Goal: Information Seeking & Learning: Understand process/instructions

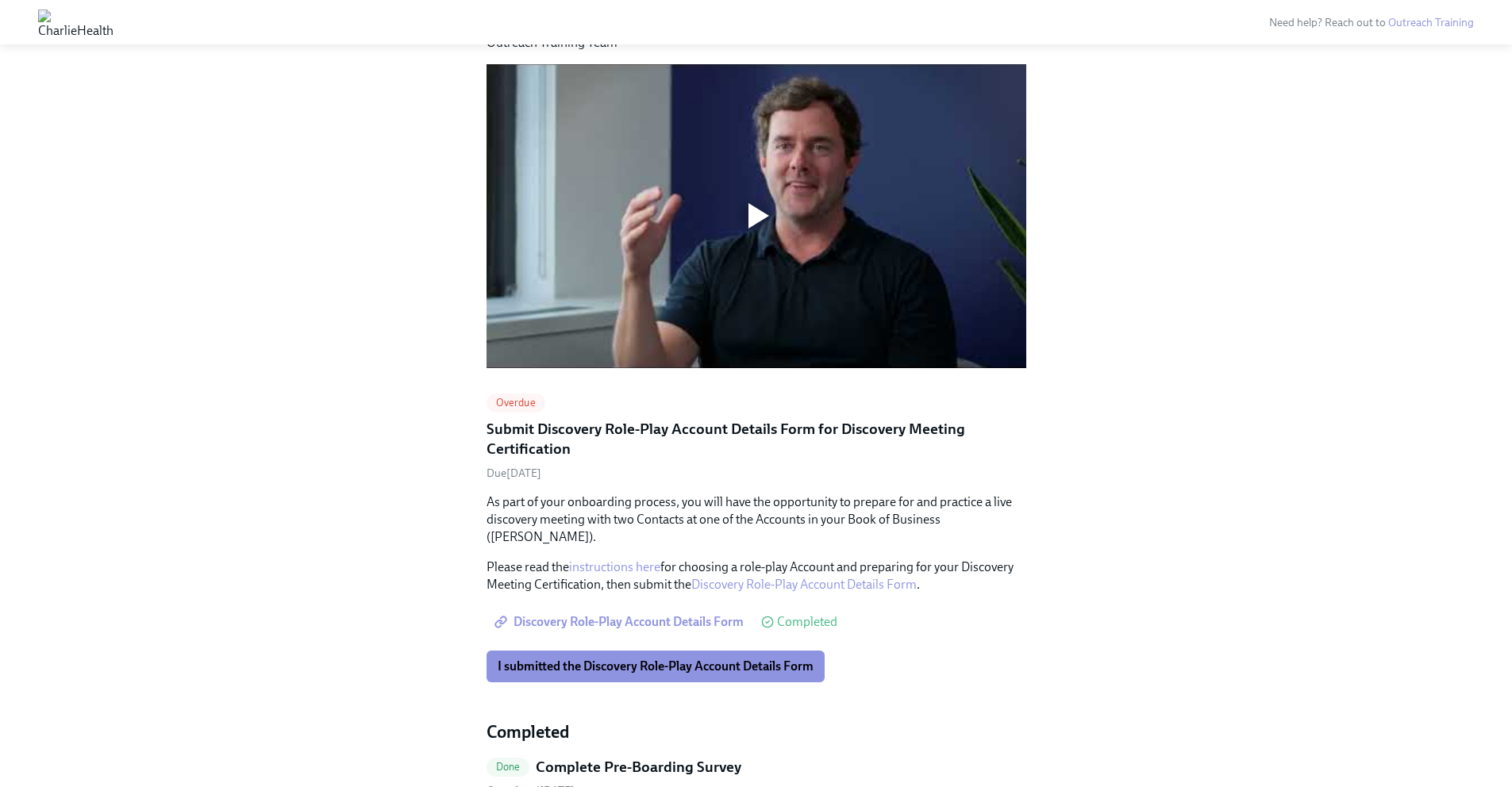
scroll to position [1091, 0]
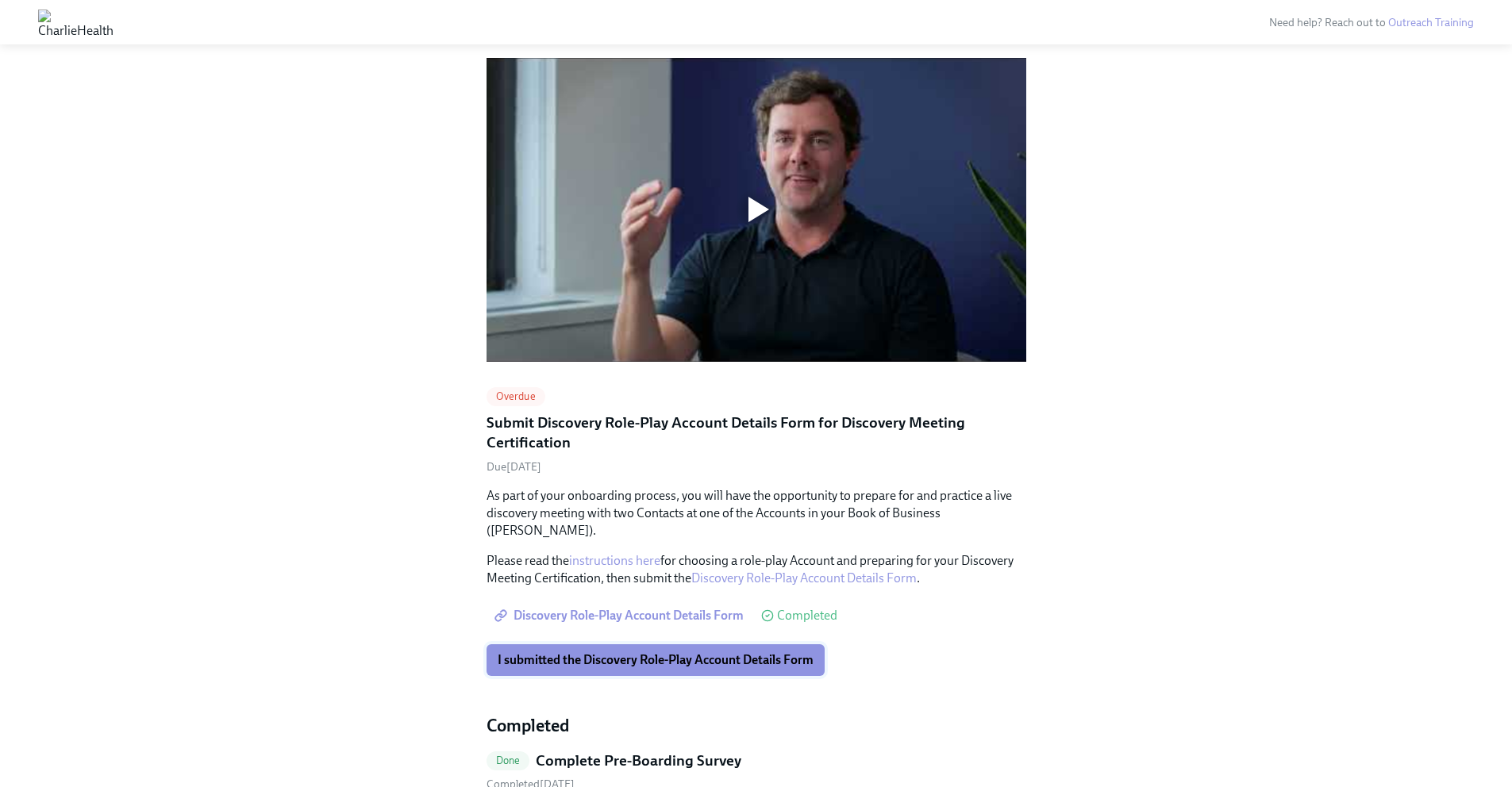
click at [779, 652] on span "I submitted the Discovery Role-Play Account Details Form" at bounding box center [655, 660] width 316 height 16
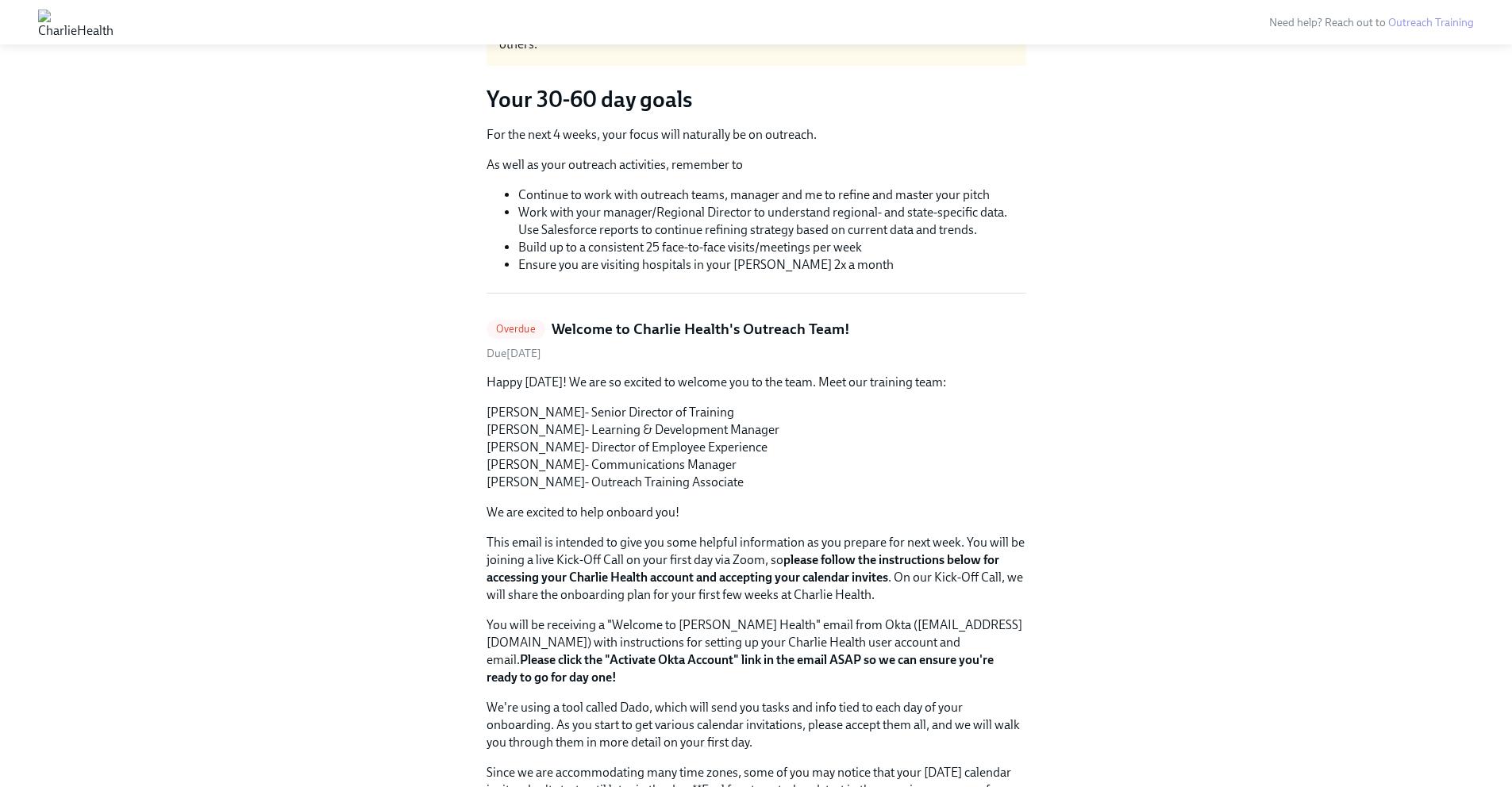
scroll to position [0, 0]
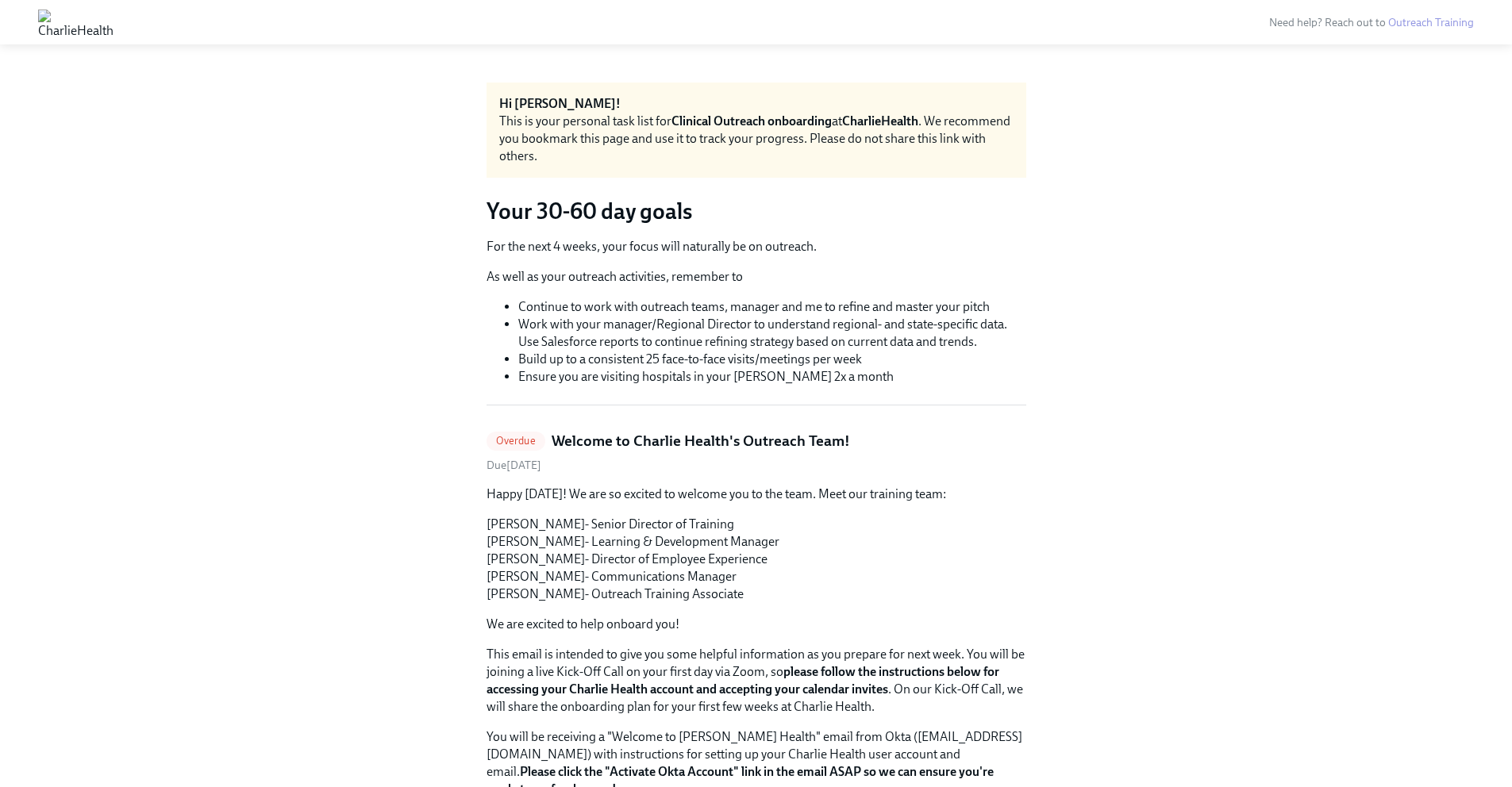
click at [70, 22] on img at bounding box center [76, 22] width 76 height 26
click at [113, 12] on img at bounding box center [76, 22] width 76 height 26
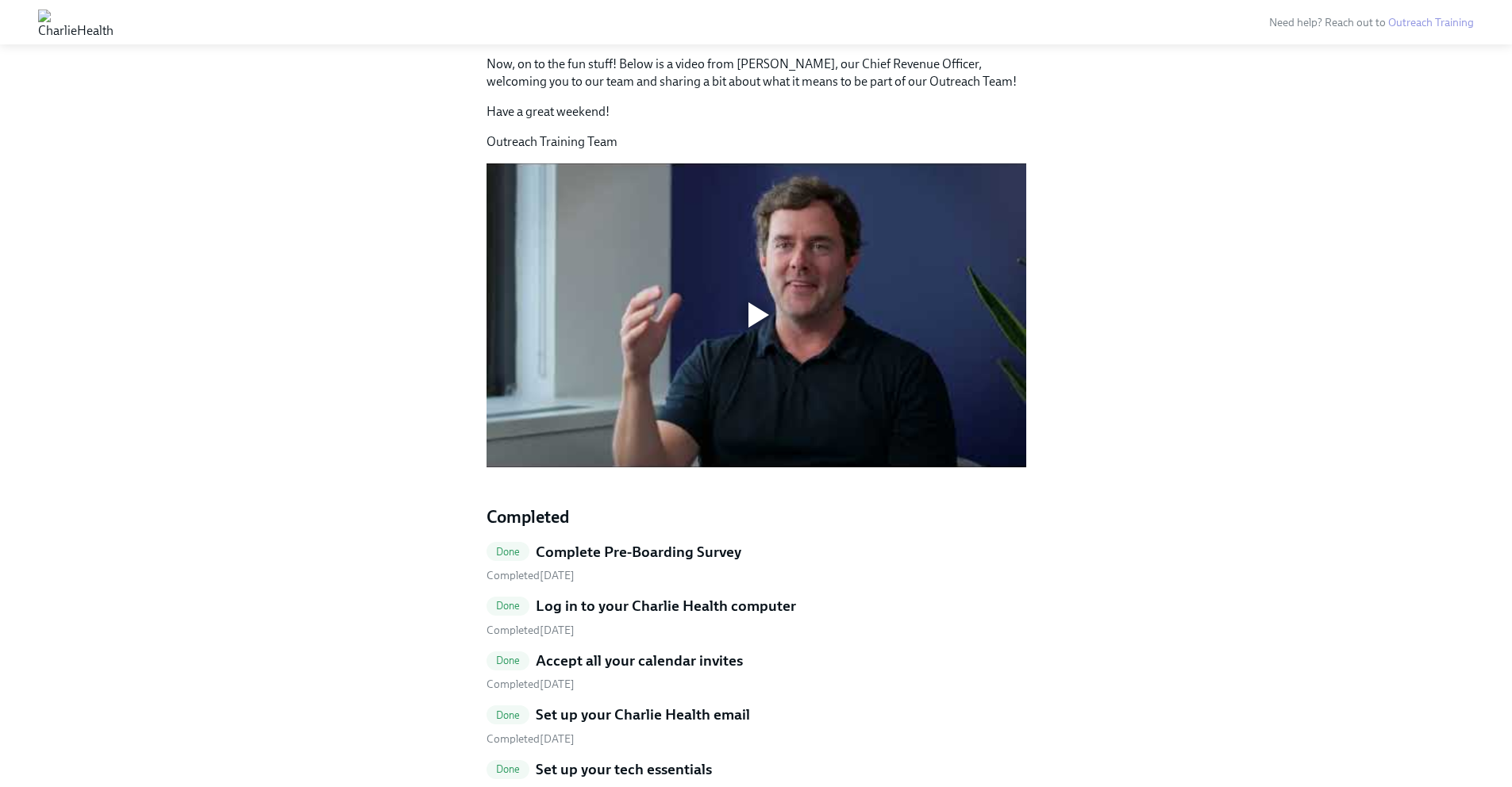
scroll to position [932, 0]
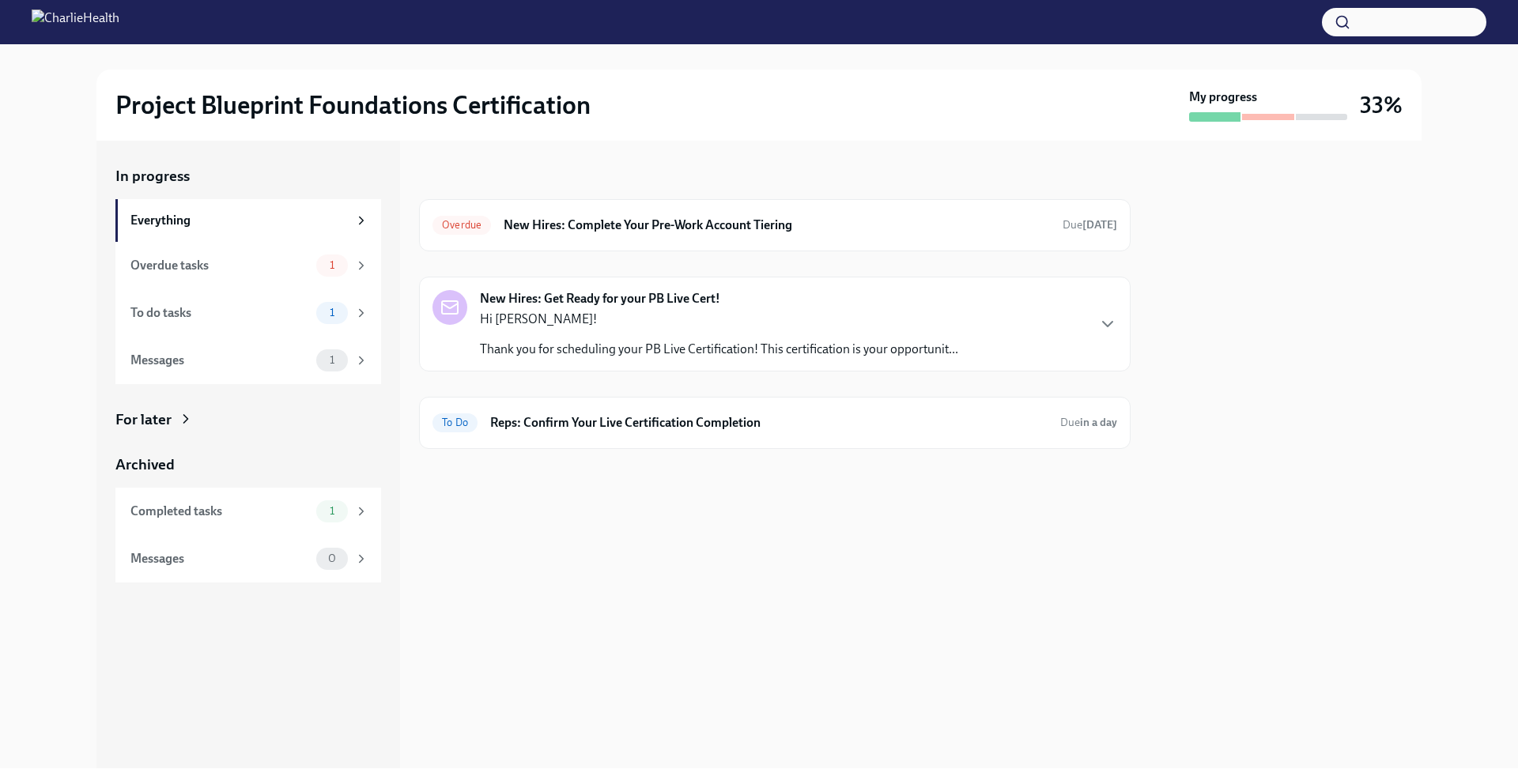
click at [599, 334] on div "Hi [PERSON_NAME]! Thank you for scheduling your PB Live Certification! This cer…" at bounding box center [719, 334] width 479 height 47
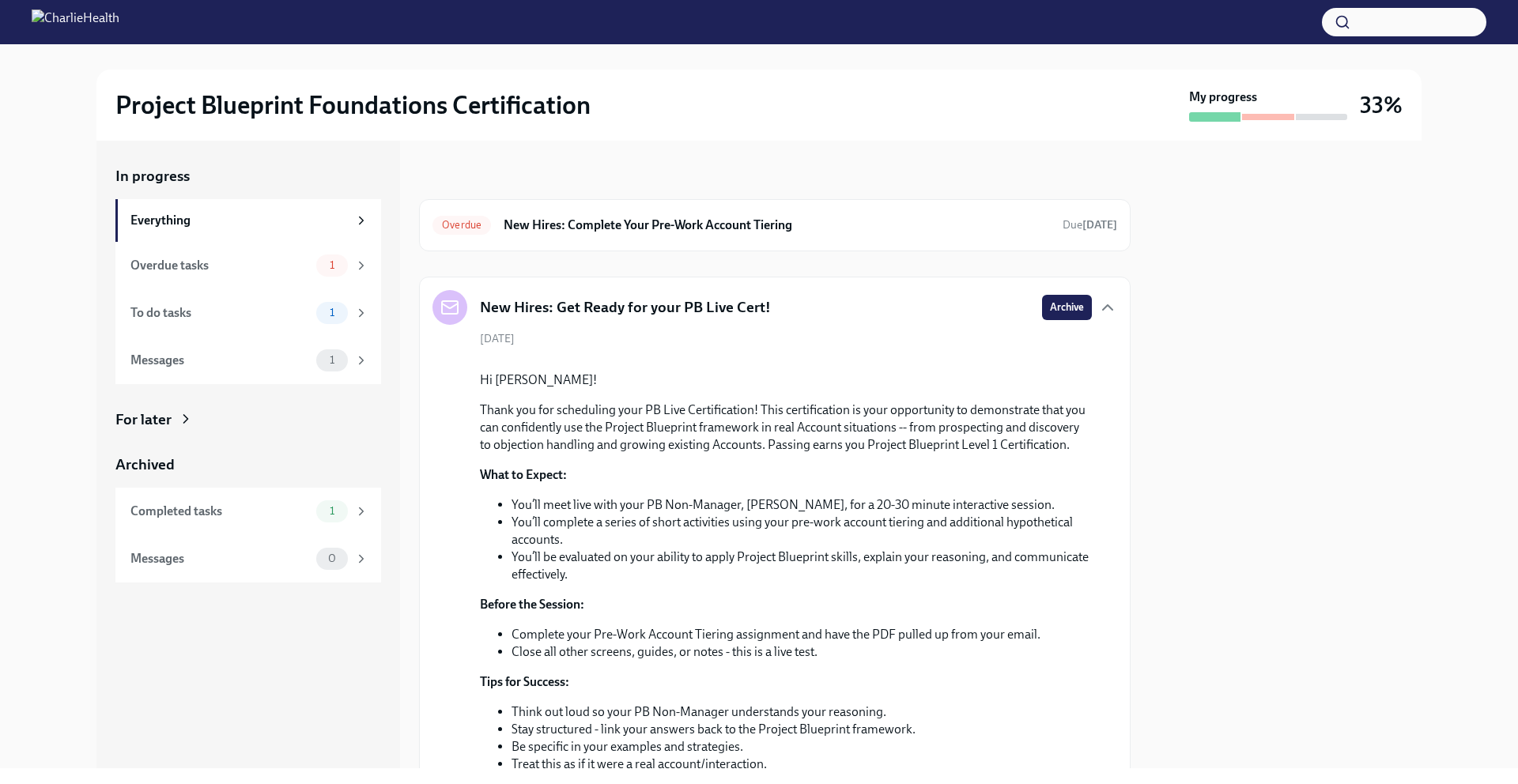
click at [1107, 309] on div "New Hires: Get Ready for your PB Live Cert! Archive September 15th Hi Nick! Tha…" at bounding box center [775, 661] width 711 height 769
click at [1102, 306] on icon "button" at bounding box center [1107, 307] width 19 height 19
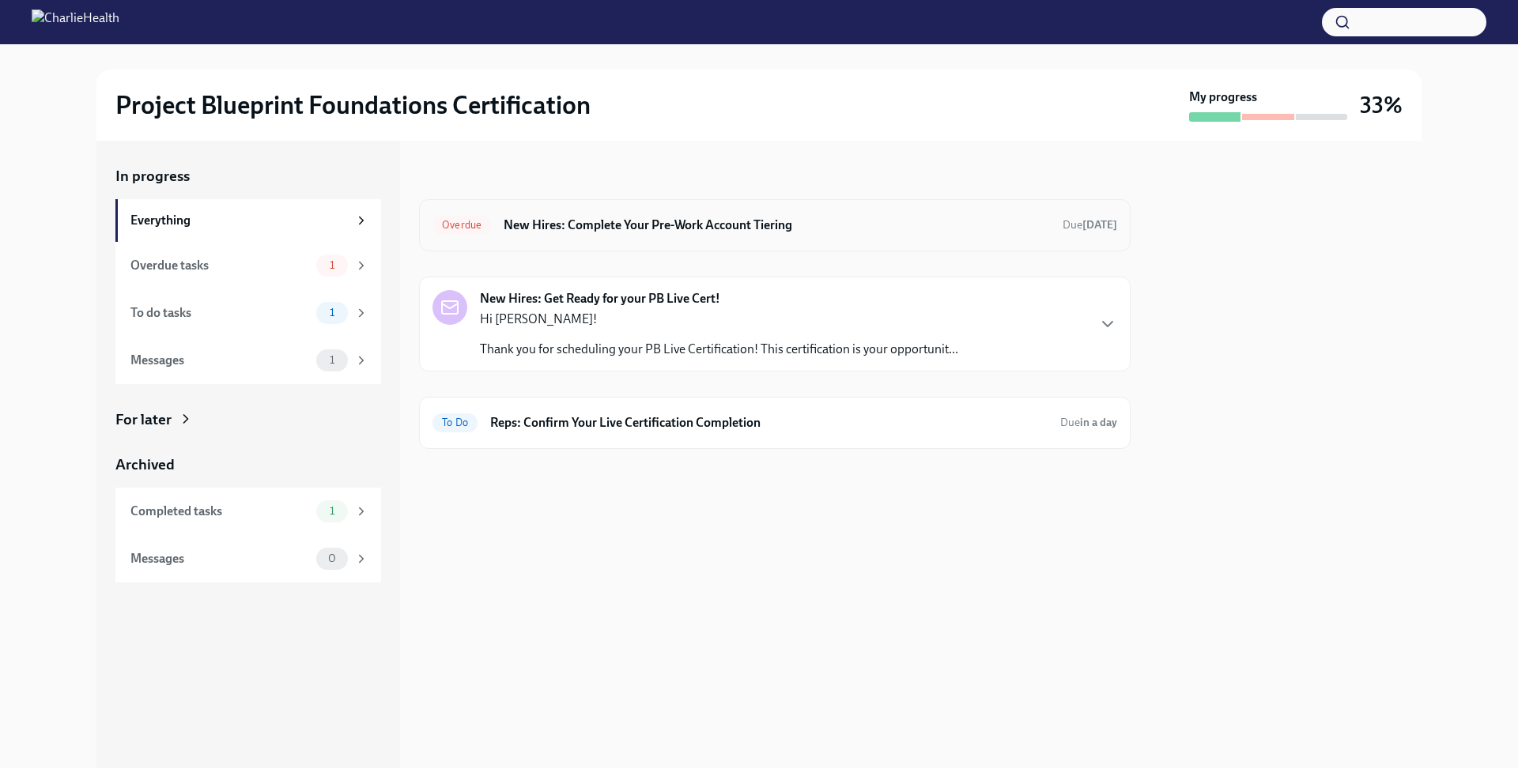
click at [903, 218] on h6 "New Hires: Complete Your Pre-Work Account Tiering" at bounding box center [776, 226] width 547 height 18
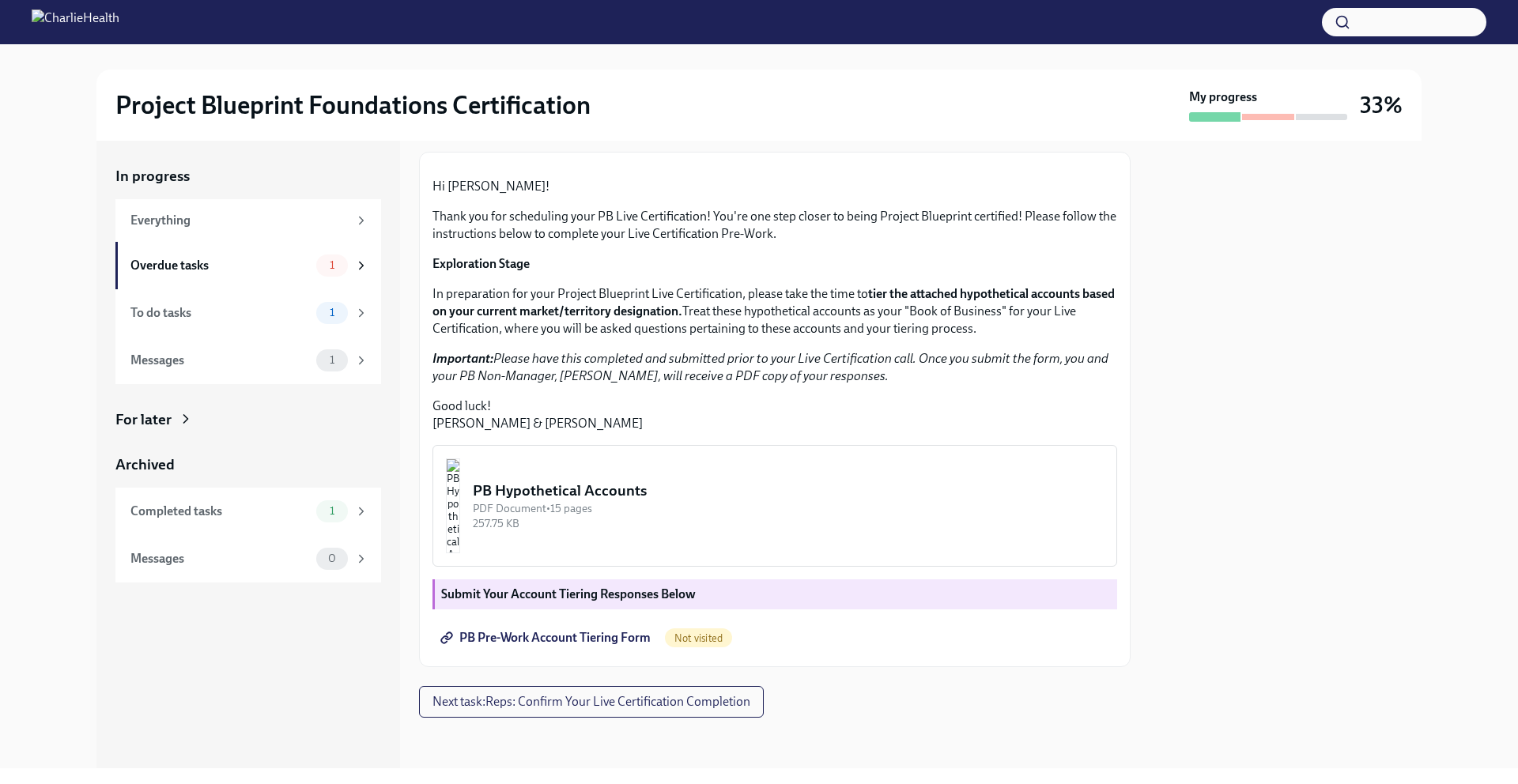
scroll to position [246, 0]
click at [683, 510] on div "PDF Document • 15 pages" at bounding box center [788, 508] width 631 height 15
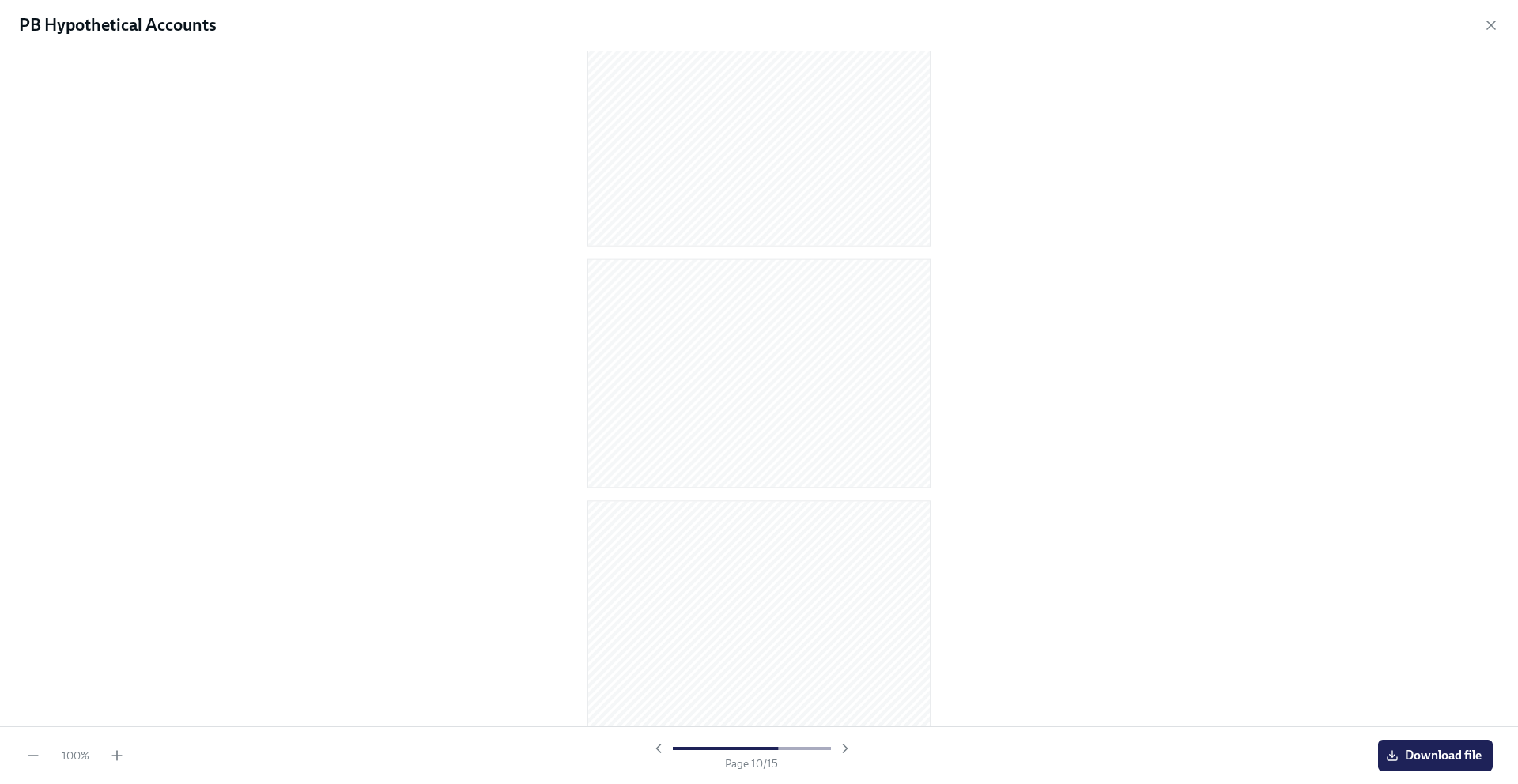
scroll to position [2962, 0]
click at [1500, 19] on div "PB Hypothetical Accounts" at bounding box center [759, 26] width 1518 height 51
click at [1498, 21] on icon "button" at bounding box center [1491, 26] width 16 height 16
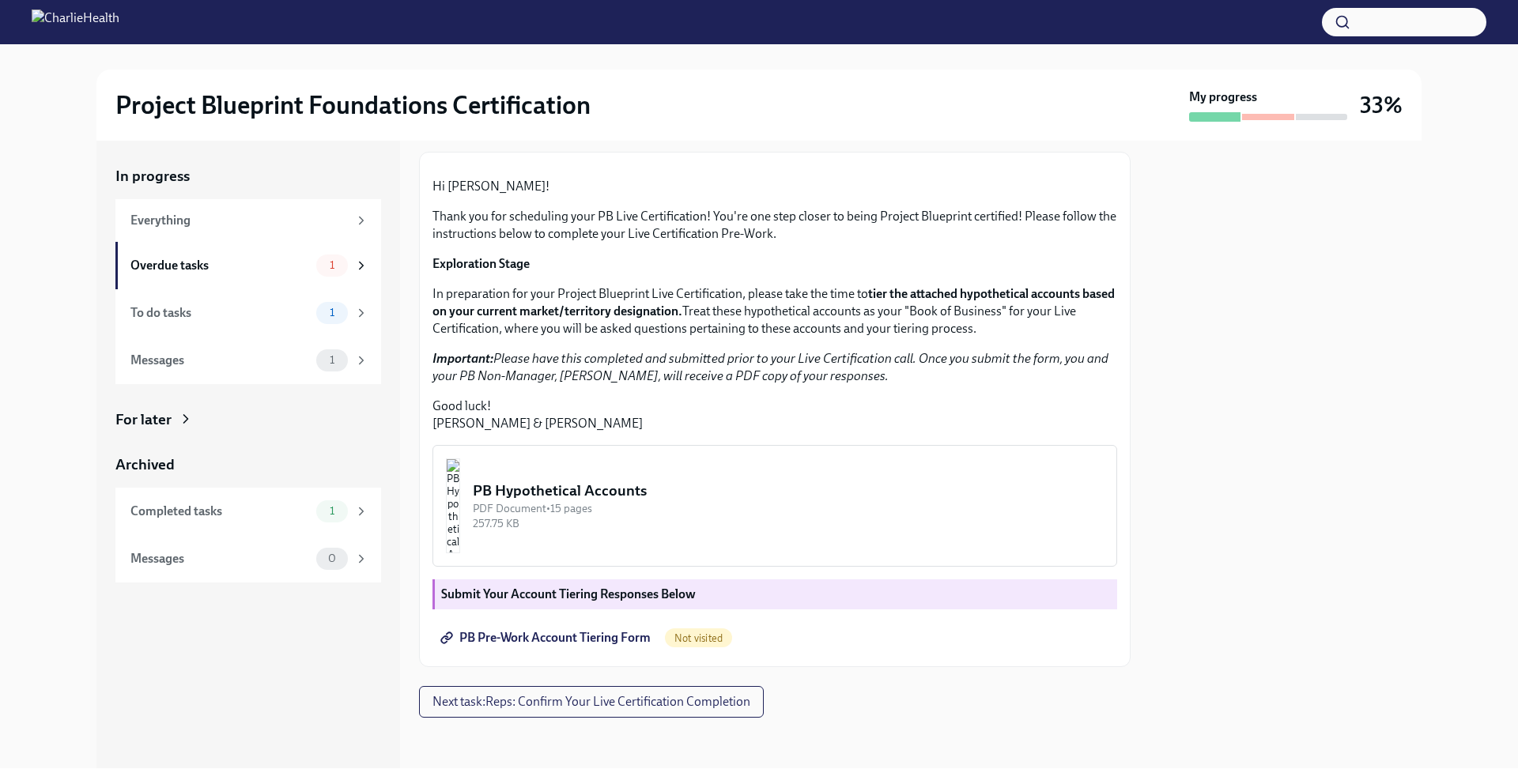
click at [578, 643] on span "PB Pre-Work Account Tiering Form" at bounding box center [547, 638] width 207 height 16
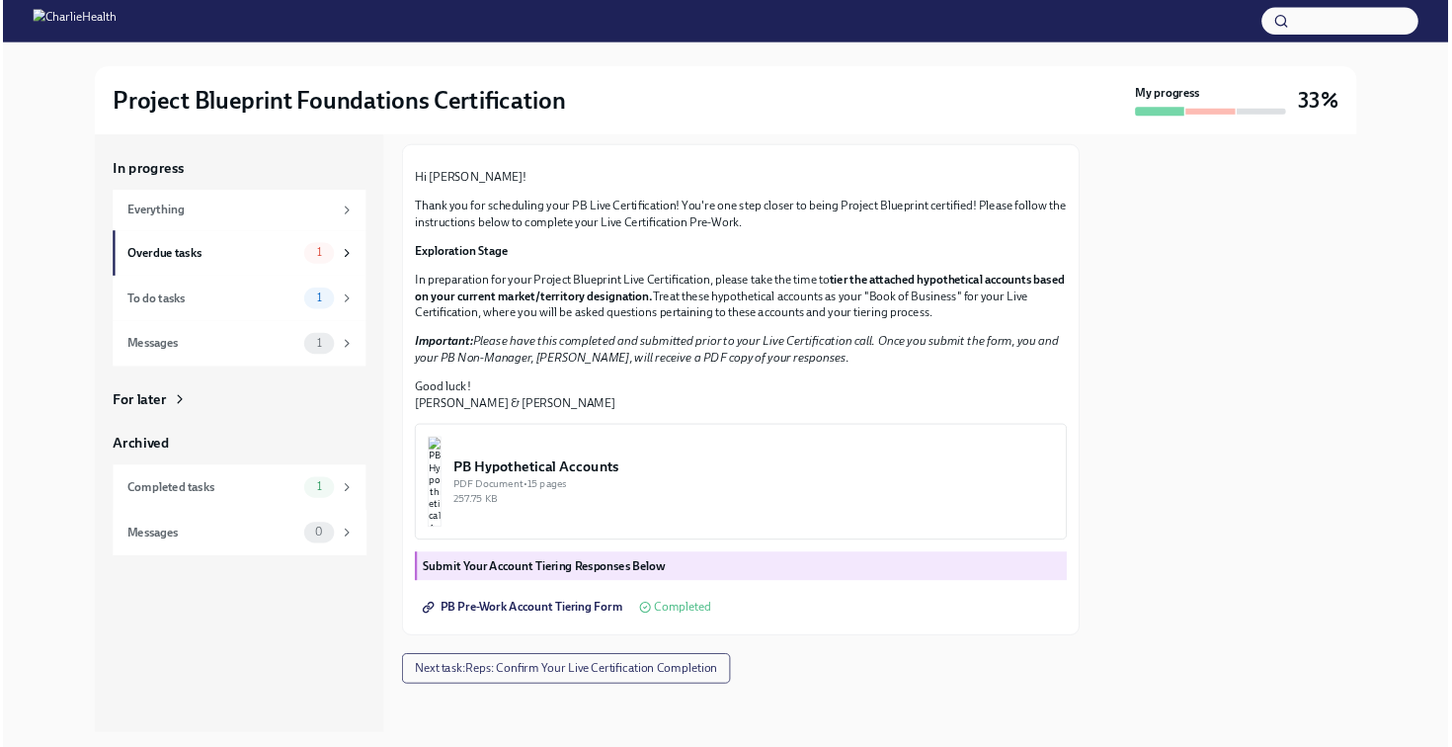
scroll to position [307, 0]
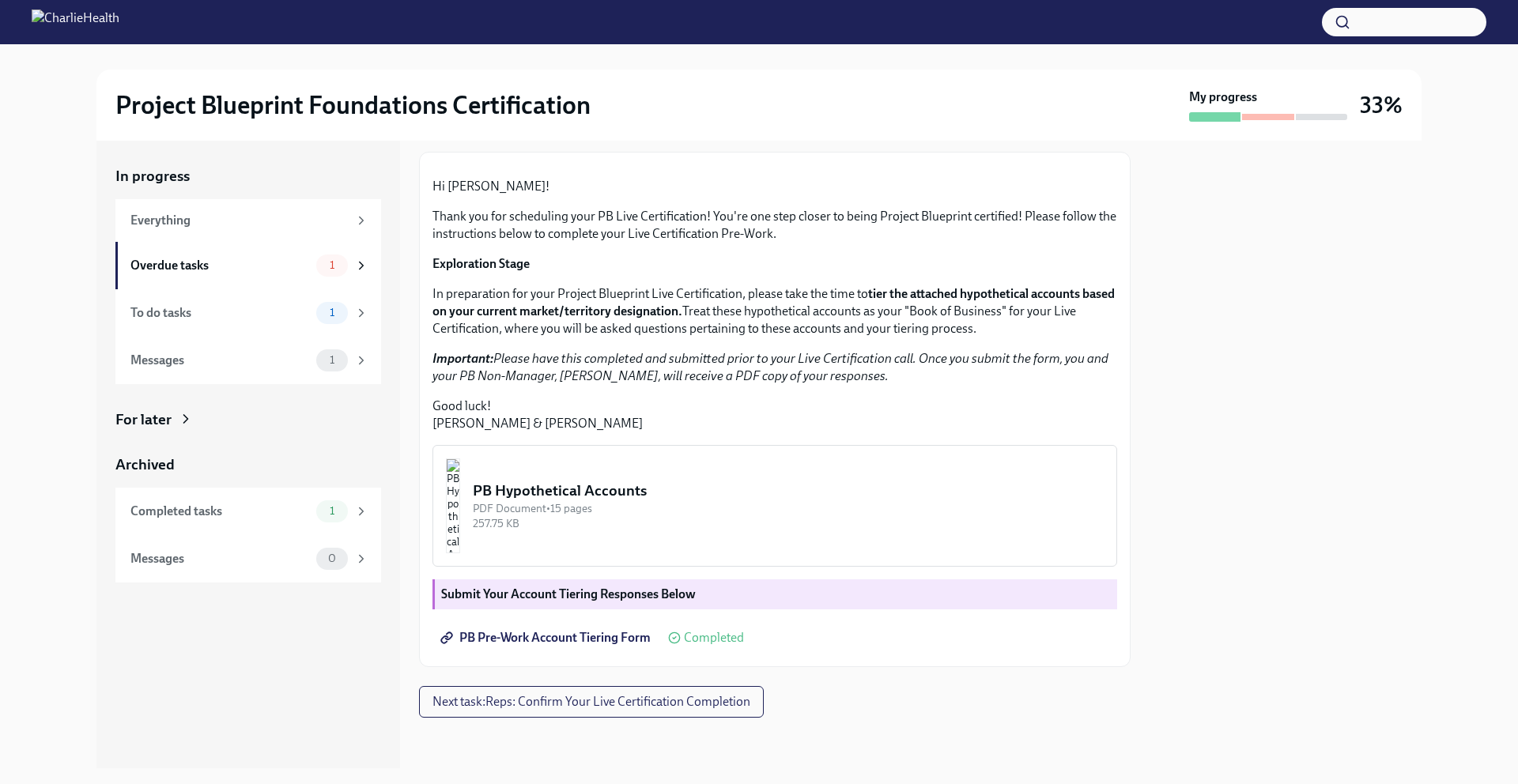
click at [759, 522] on div "257.75 KB" at bounding box center [788, 523] width 631 height 15
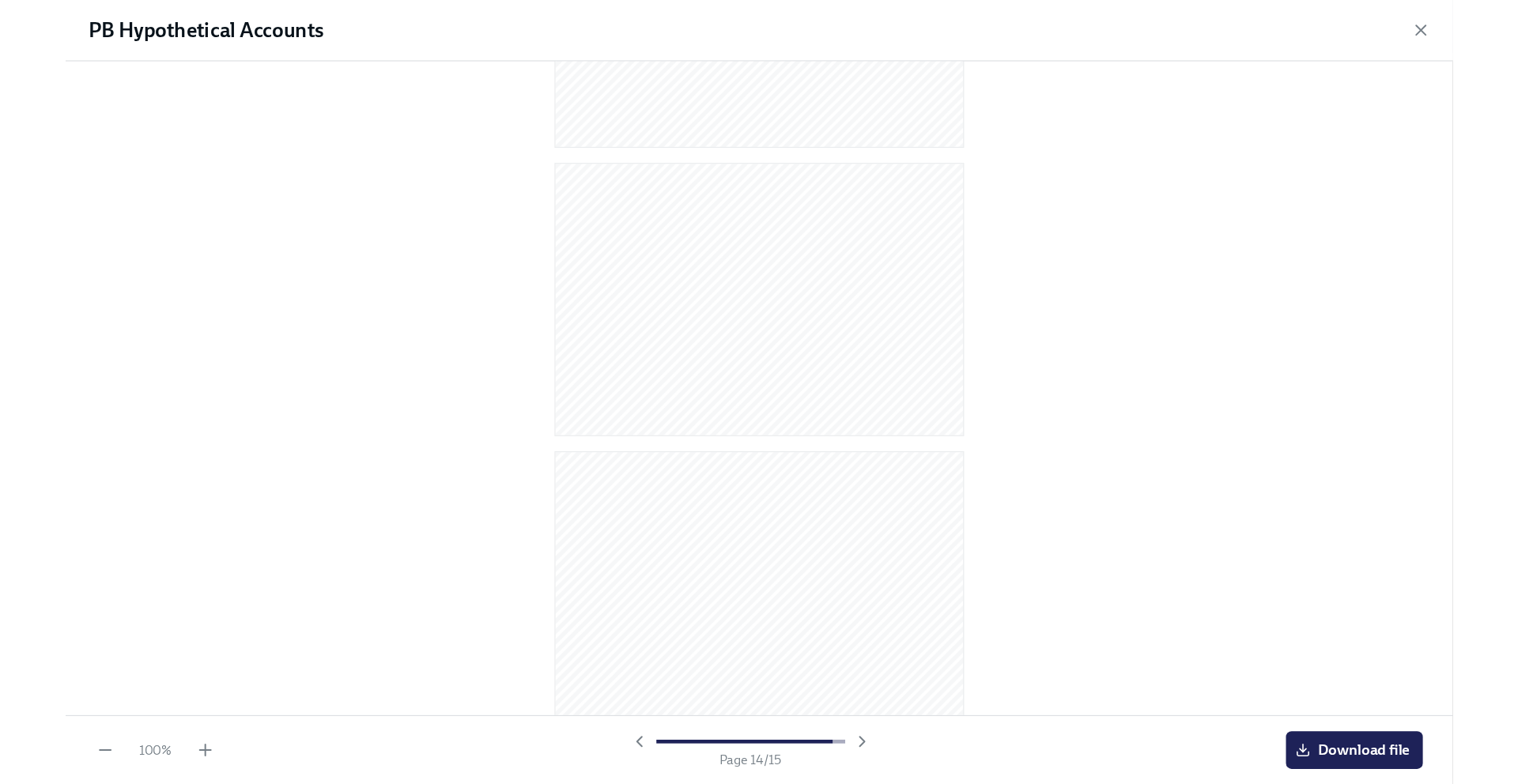
scroll to position [3089, 0]
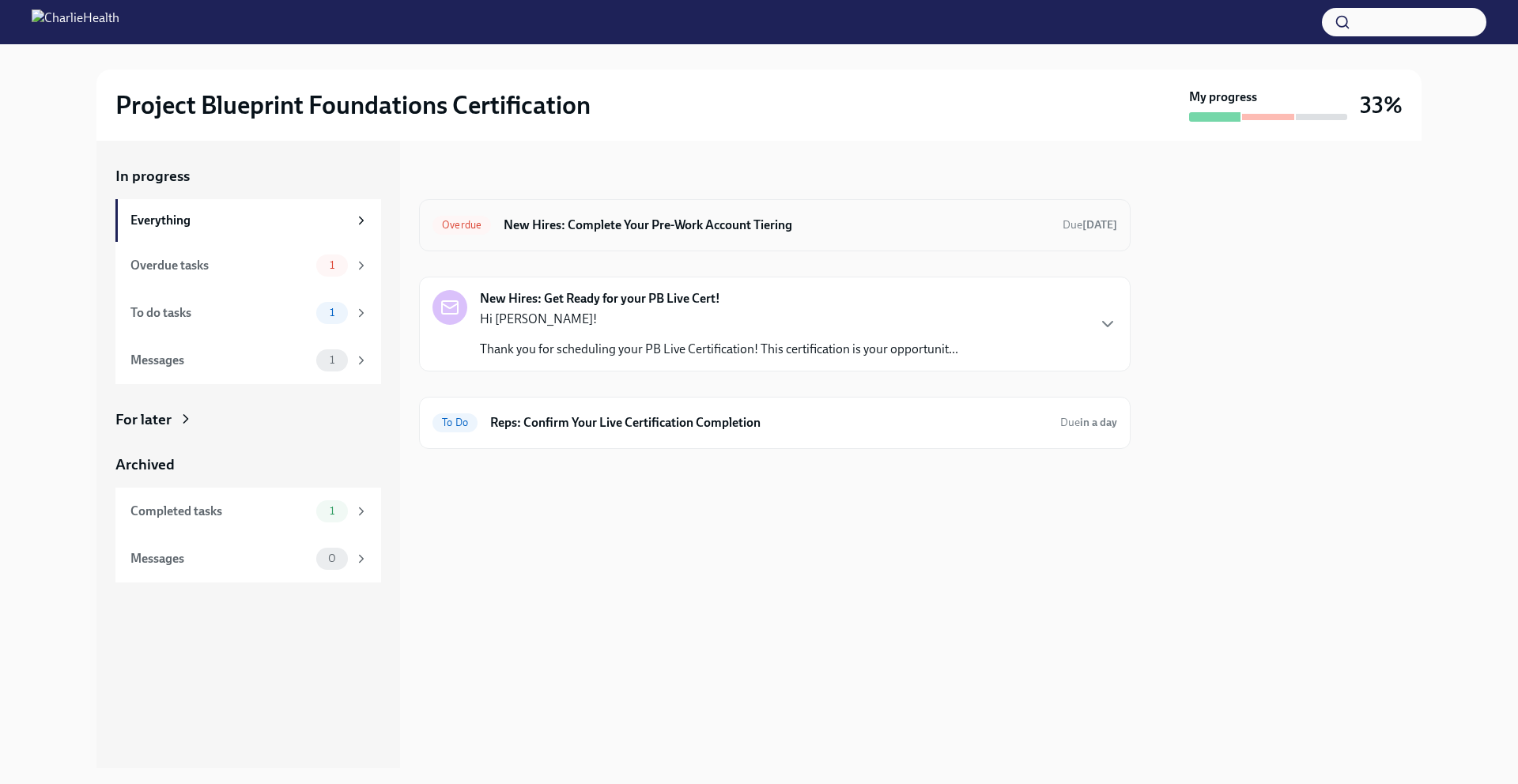
click at [683, 228] on h6 "New Hires: Complete Your Pre-Work Account Tiering" at bounding box center [776, 226] width 547 height 18
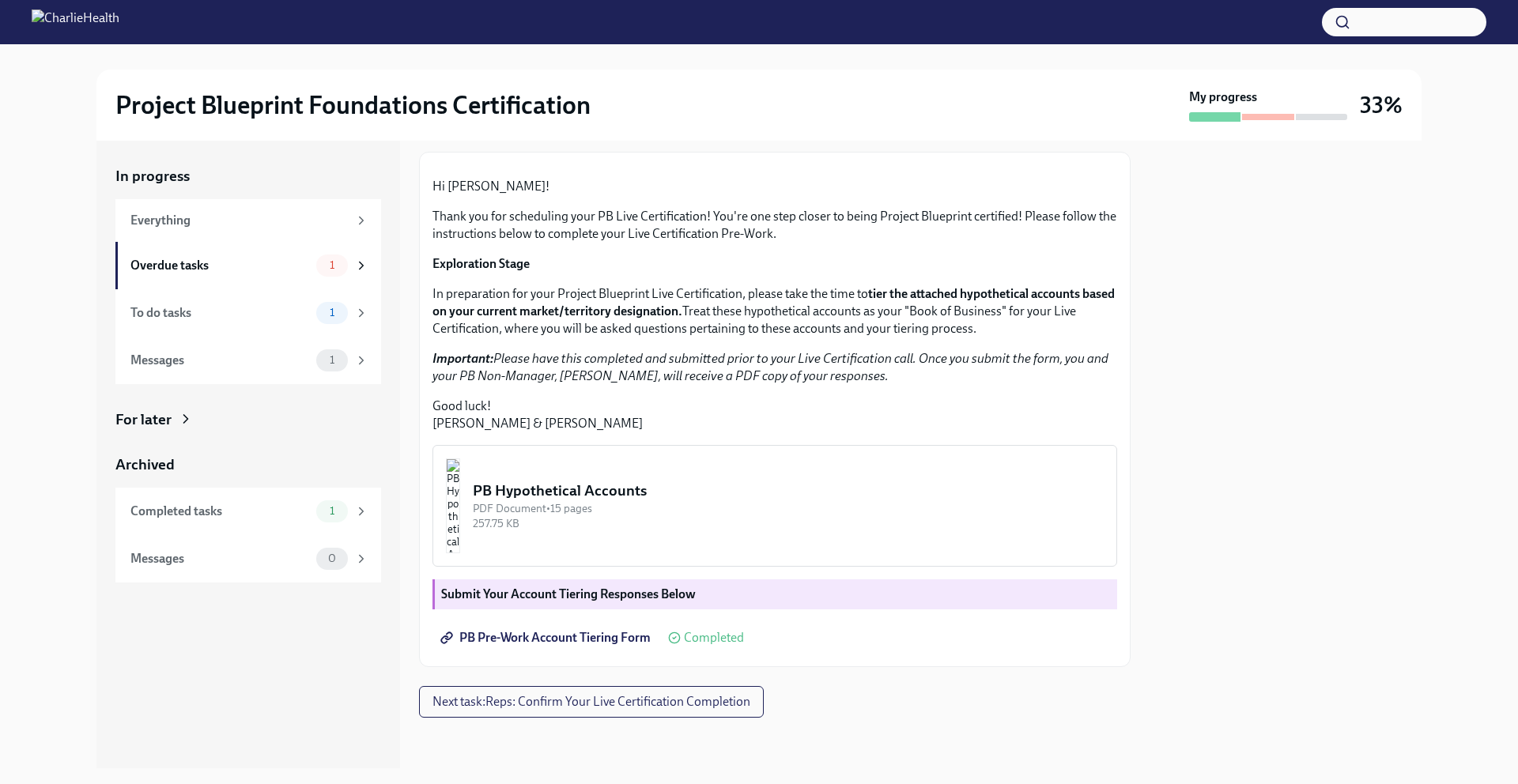
scroll to position [246, 0]
click at [663, 706] on span "Next task : Reps: Confirm Your Live Certification Completion" at bounding box center [591, 702] width 318 height 16
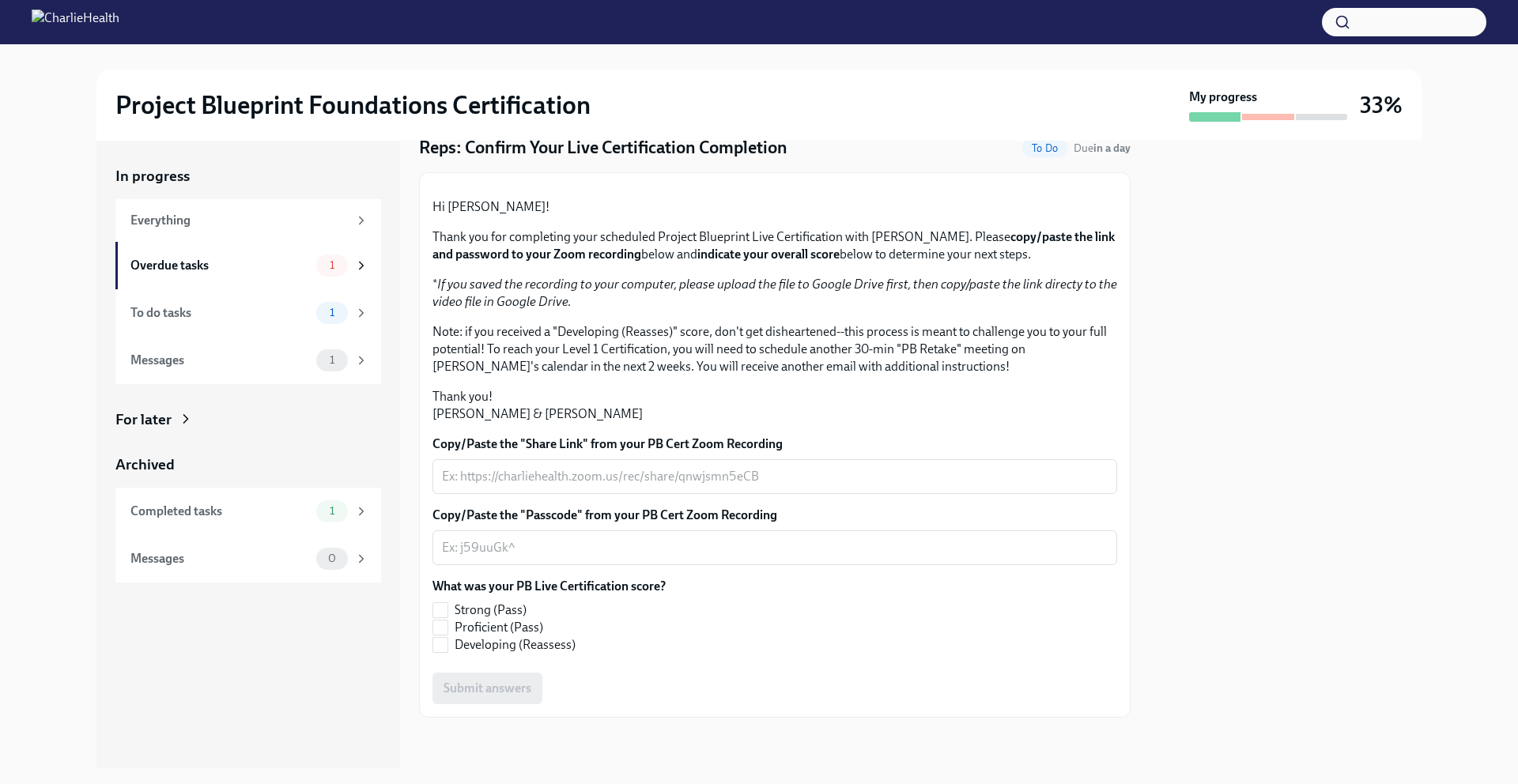
scroll to position [226, 0]
click at [266, 228] on div "Everything" at bounding box center [248, 220] width 266 height 42
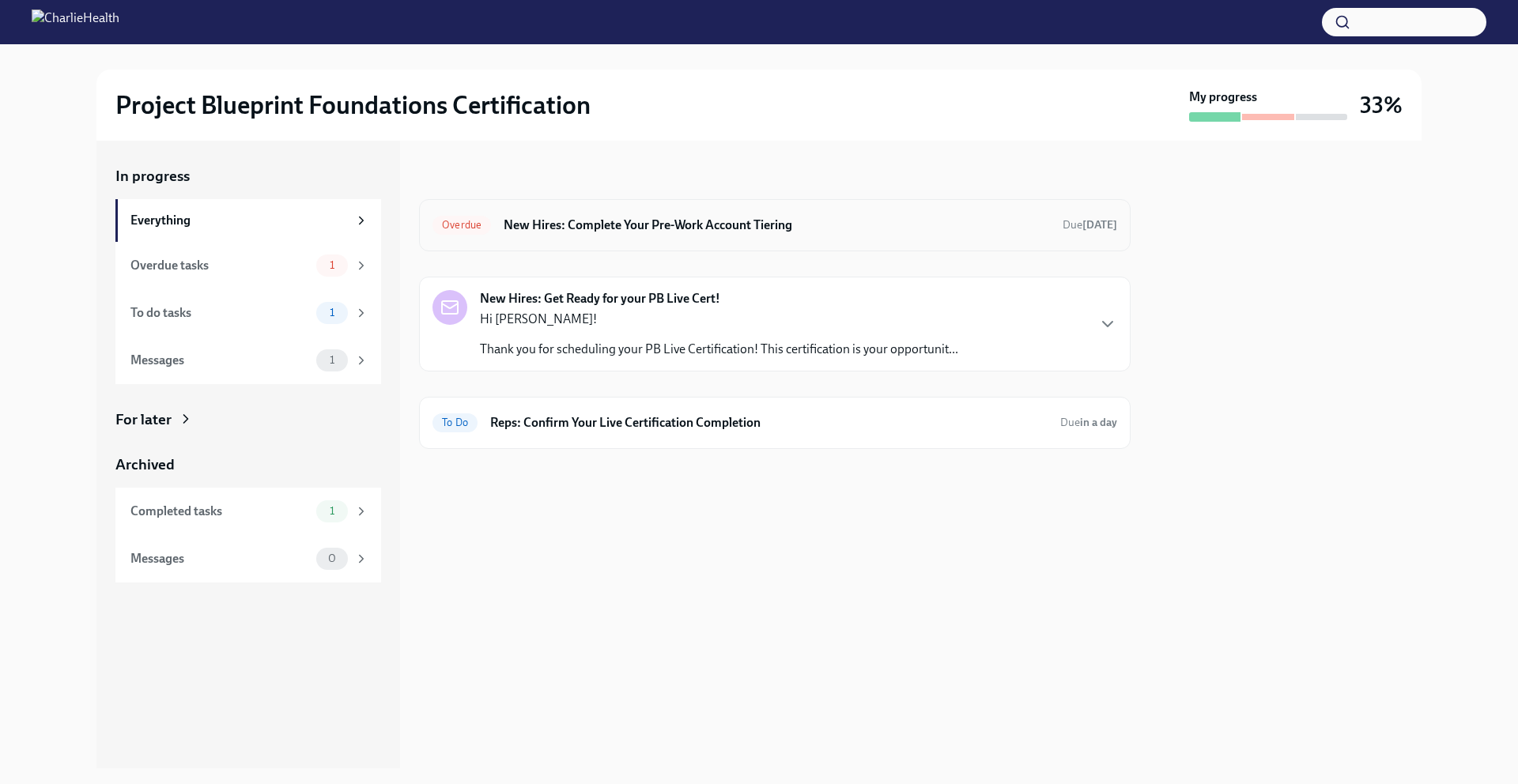
click at [737, 238] on div "Overdue New Hires: Complete Your Pre-Work Account Tiering Due [DATE]" at bounding box center [775, 225] width 711 height 52
click at [738, 230] on h6 "New Hires: Complete Your Pre-Work Account Tiering" at bounding box center [776, 226] width 547 height 18
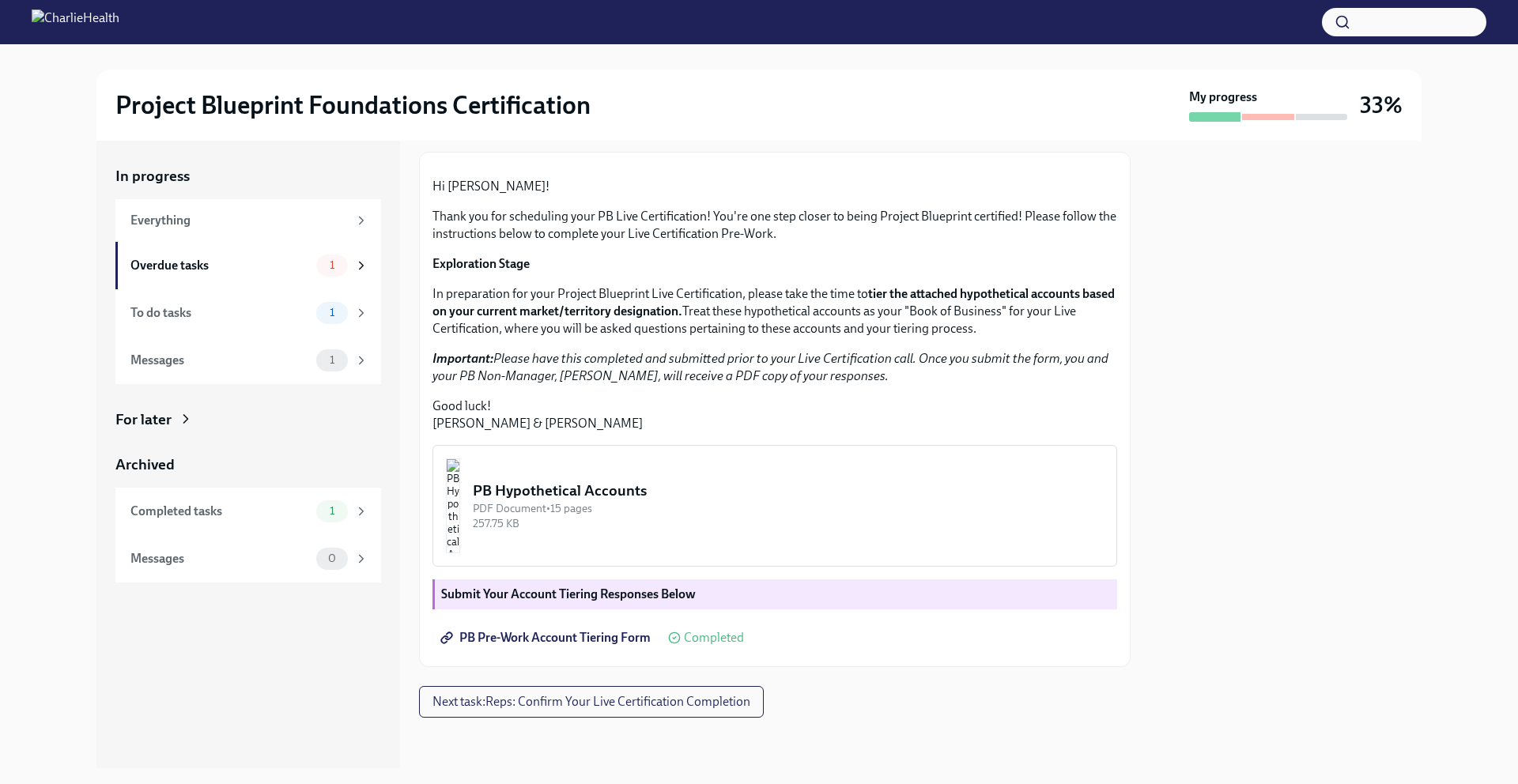
scroll to position [78, 0]
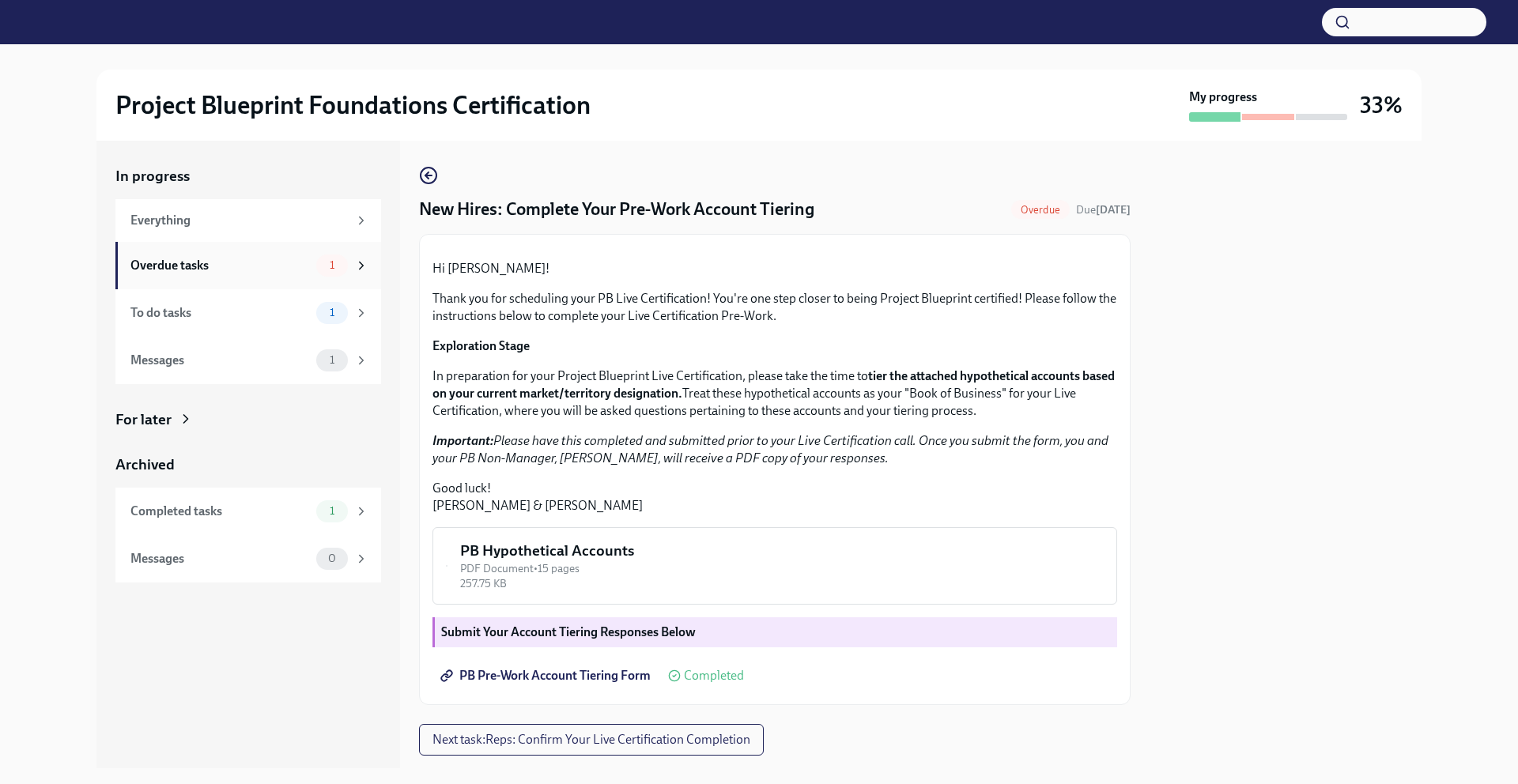
click at [362, 267] on icon at bounding box center [362, 266] width 14 height 14
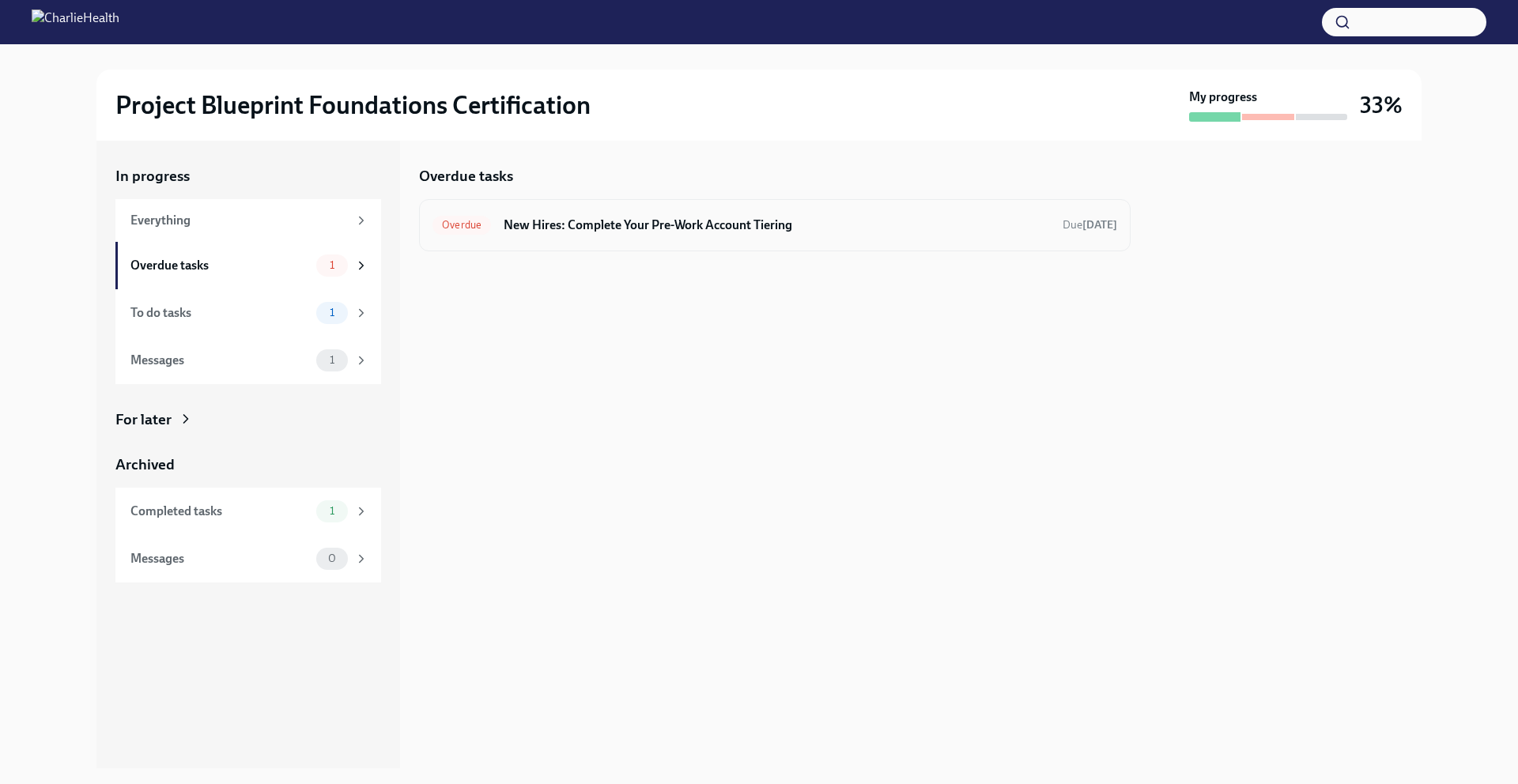
click at [574, 219] on h6 "New Hires: Complete Your Pre-Work Account Tiering" at bounding box center [776, 226] width 547 height 18
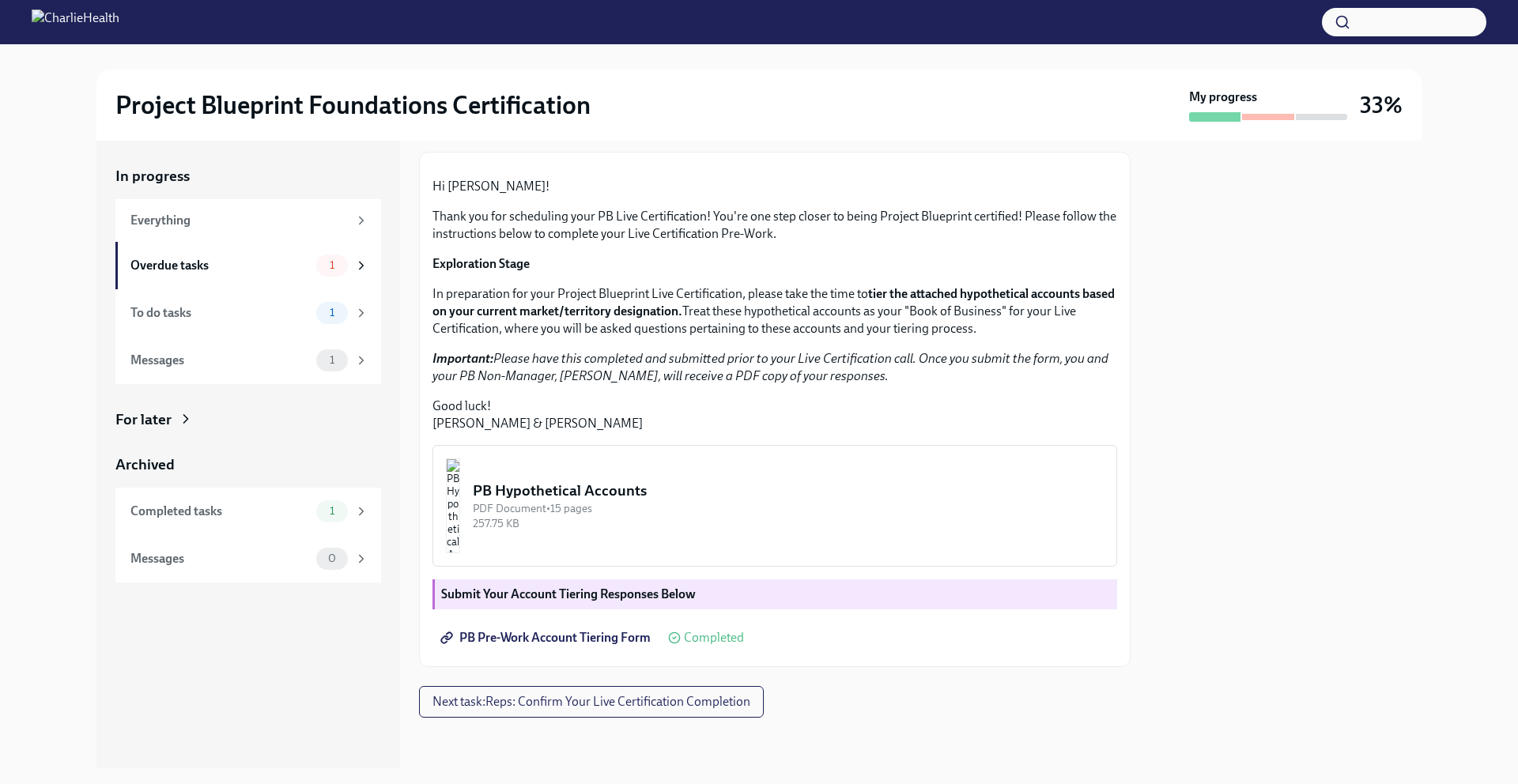
scroll to position [246, 0]
click at [710, 381] on em "Important: Please have this completed and submitted prior to your Live Certific…" at bounding box center [770, 367] width 676 height 33
click at [460, 500] on img "button" at bounding box center [453, 506] width 14 height 95
